Goal: Transaction & Acquisition: Purchase product/service

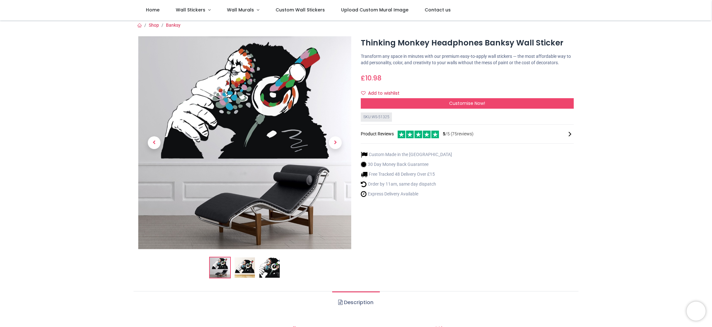
scroll to position [4, 0]
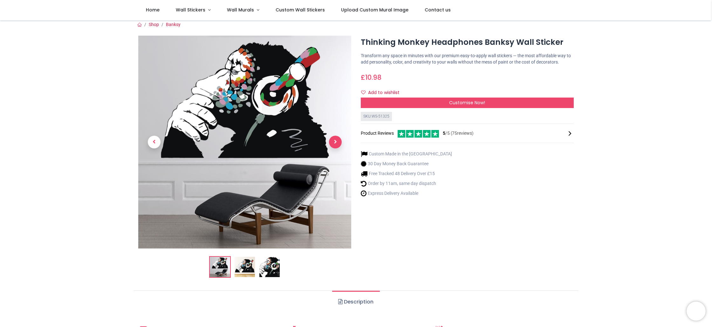
click at [333, 144] on span "Next" at bounding box center [335, 142] width 13 height 13
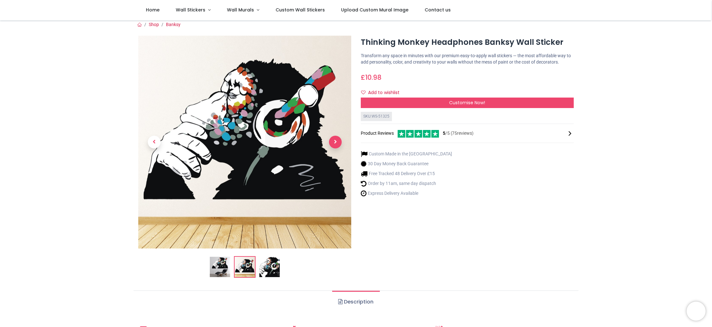
click at [333, 144] on span "Next" at bounding box center [335, 142] width 13 height 13
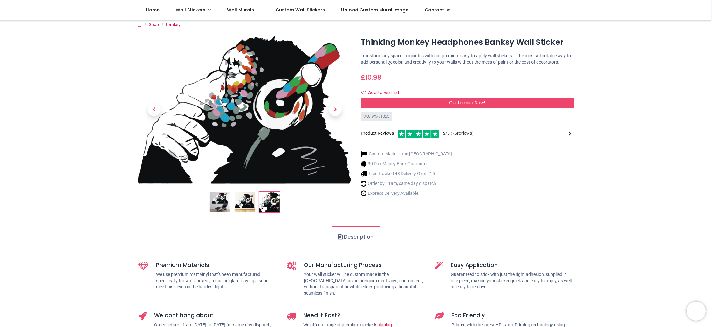
scroll to position [0, 0]
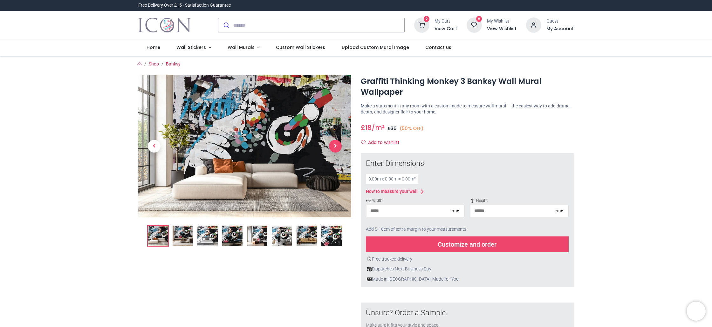
click at [340, 149] on span "Next" at bounding box center [335, 146] width 13 height 13
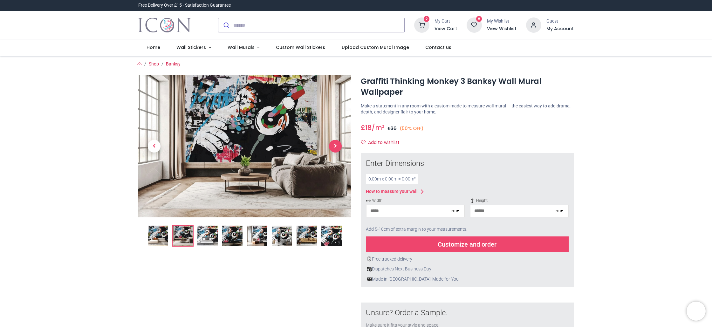
click at [334, 145] on span "Next" at bounding box center [335, 146] width 13 height 13
